Goal: Task Accomplishment & Management: Manage account settings

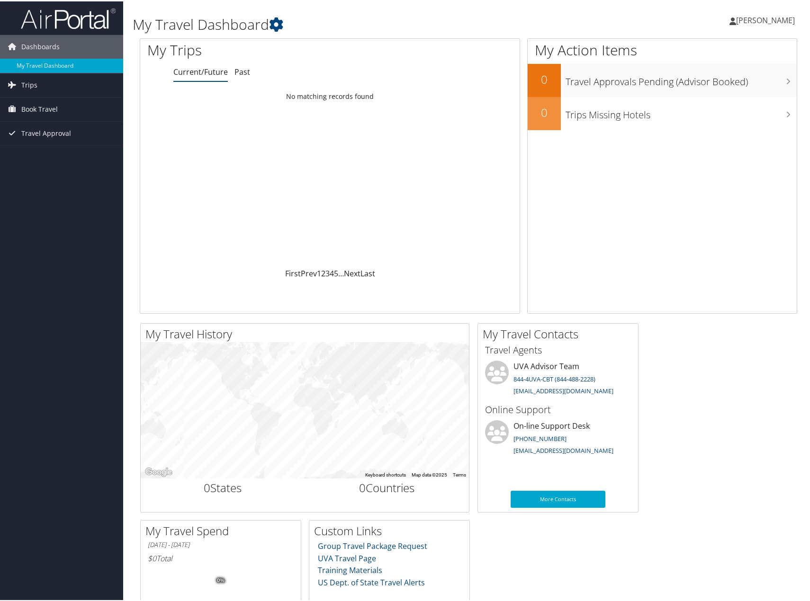
click at [736, 16] on span "[PERSON_NAME]" at bounding box center [765, 19] width 59 height 10
click at [664, 19] on div "Rebecca Bennett Rebecca Bennett My Settings Travel Agency Contacts View Travel …" at bounding box center [677, 23] width 271 height 36
click at [771, 23] on span "[PERSON_NAME]" at bounding box center [765, 19] width 59 height 10
click at [715, 53] on link "My Settings" at bounding box center [740, 52] width 106 height 16
